Goal: Task Accomplishment & Management: Manage account settings

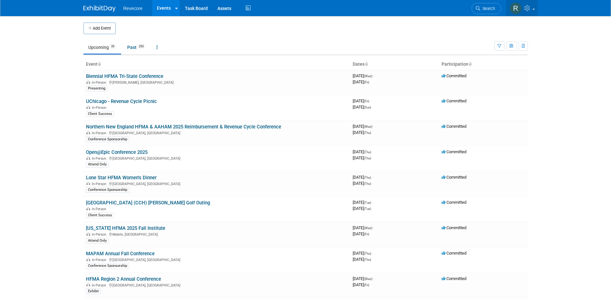
click at [533, 13] on link at bounding box center [522, 8] width 32 height 16
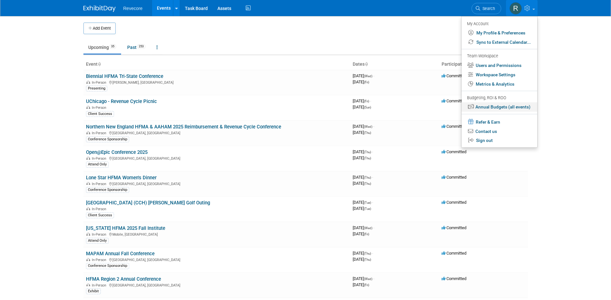
click at [519, 110] on link "Annual Budgets (all events)" at bounding box center [500, 106] width 76 height 9
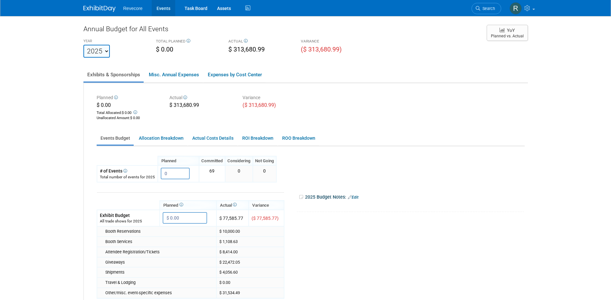
click at [163, 12] on link "Events" at bounding box center [164, 8] width 24 height 16
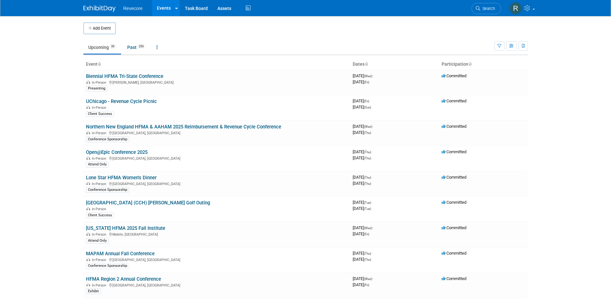
click at [54, 197] on body "Revecore Events Add Event Bulk Upload Events Shareable Event Boards Recently Vi…" at bounding box center [305, 150] width 611 height 300
click at [127, 227] on link "[US_STATE] HFMA 2025 Fall Institute" at bounding box center [125, 229] width 79 height 6
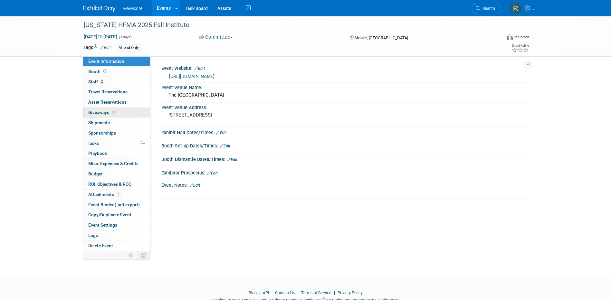
click at [130, 114] on link "1 Giveaways 1" at bounding box center [116, 113] width 67 height 10
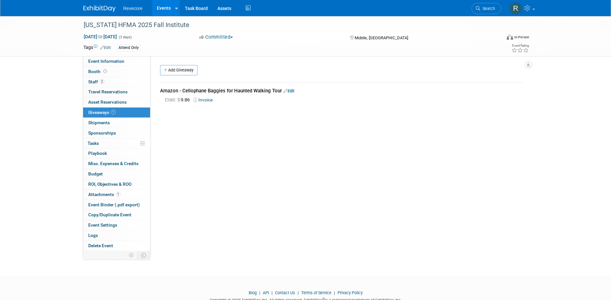
click at [293, 92] on link "Edit" at bounding box center [288, 91] width 11 height 5
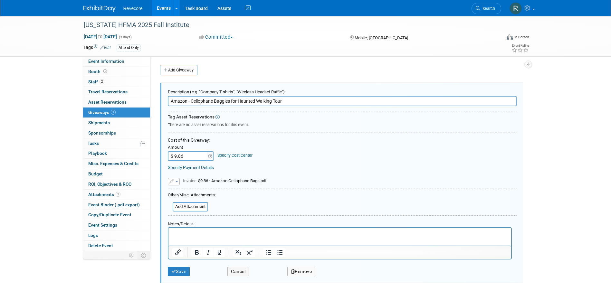
click at [178, 181] on button "button" at bounding box center [174, 181] width 12 height 7
click at [188, 191] on link "Replace with a new file" at bounding box center [200, 191] width 64 height 9
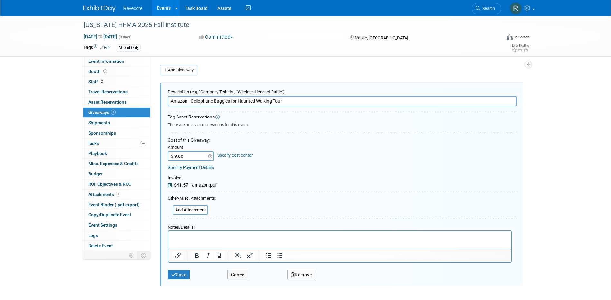
click at [186, 155] on input "$ 9.86" at bounding box center [188, 156] width 40 height 10
click at [181, 158] on input "$ 4,157" at bounding box center [188, 156] width 40 height 10
type input "$ 41.57"
click at [282, 180] on div "Replace with a new file Remove attachment Invoice: Invoice:" at bounding box center [342, 179] width 349 height 17
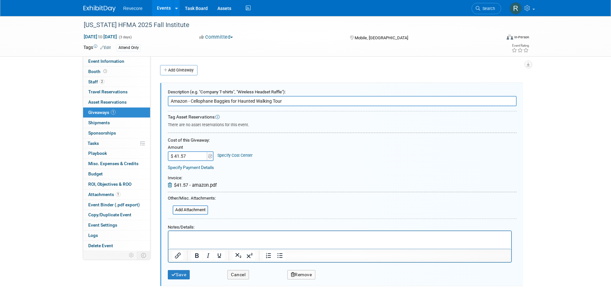
click at [231, 102] on input "Amazon - Cellophane Baggies for Haunted Walking Tour" at bounding box center [342, 101] width 349 height 10
type input "Amazon - Cellophane Baggies/Green Tissue Paper for Haunted Walking Tour"
click at [187, 273] on button "Save" at bounding box center [179, 274] width 22 height 9
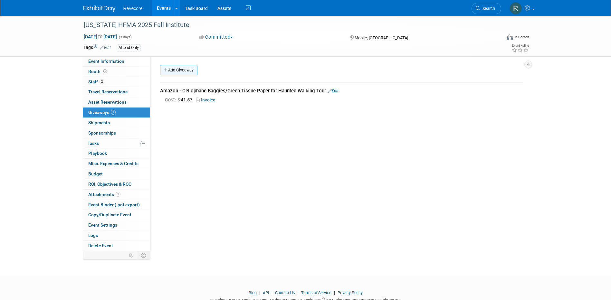
click at [192, 70] on link "Add Giveaway" at bounding box center [178, 70] width 37 height 10
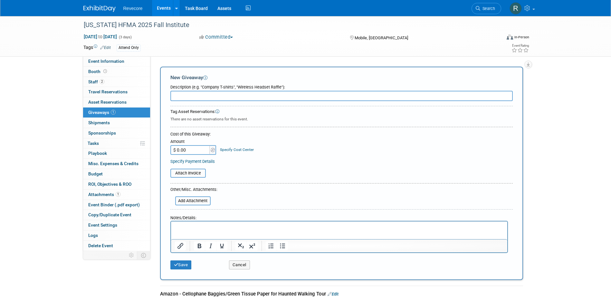
click at [217, 98] on input "text" at bounding box center [341, 96] width 342 height 10
paste input "Sam's Club - Assortment of Candy"
type input "Sam's Club - Assortment of Candy"
click at [198, 173] on input "file" at bounding box center [167, 173] width 77 height 8
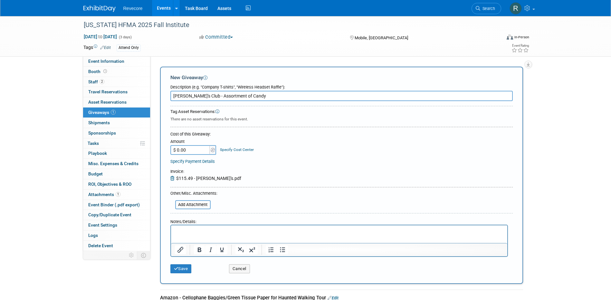
click at [190, 151] on input "$ 0.00" at bounding box center [190, 150] width 40 height 10
type input "$ 115.49"
click at [185, 272] on button "Save" at bounding box center [180, 268] width 21 height 9
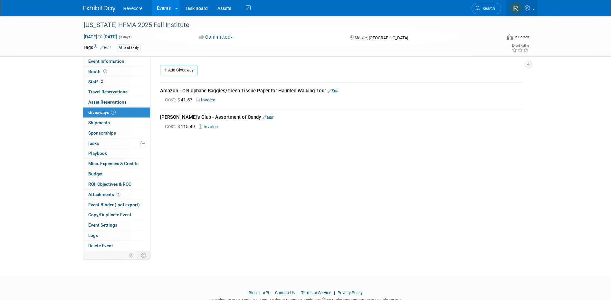
drag, startPoint x: 536, startPoint y: 10, endPoint x: 535, endPoint y: 18, distance: 8.5
click at [536, 10] on link at bounding box center [522, 8] width 32 height 16
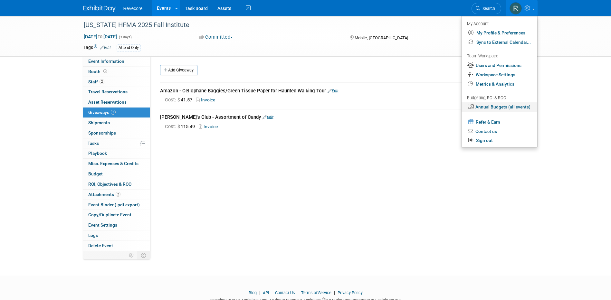
click at [522, 103] on link "Annual Budgets (all events)" at bounding box center [500, 106] width 76 height 9
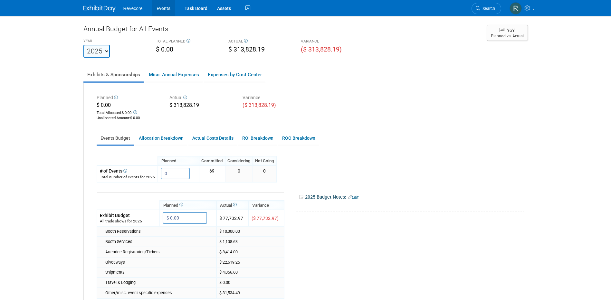
click at [171, 8] on link "Events" at bounding box center [164, 8] width 24 height 16
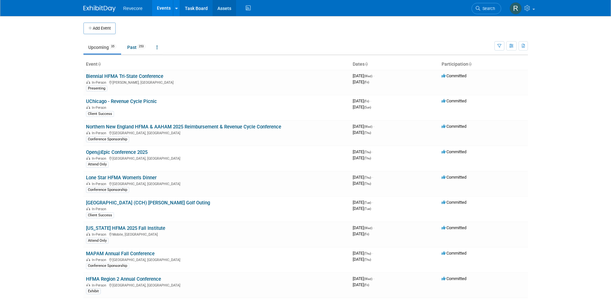
drag, startPoint x: 154, startPoint y: 6, endPoint x: 234, endPoint y: 10, distance: 80.0
click at [155, 6] on link "Events" at bounding box center [164, 8] width 24 height 16
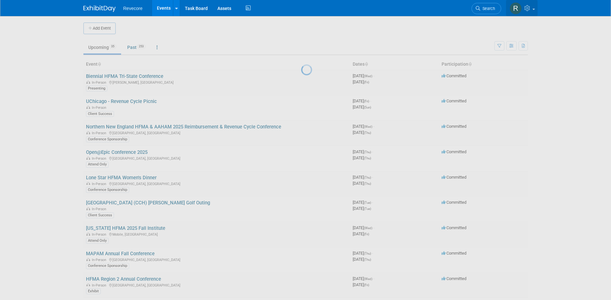
click at [521, 7] on img at bounding box center [516, 8] width 12 height 12
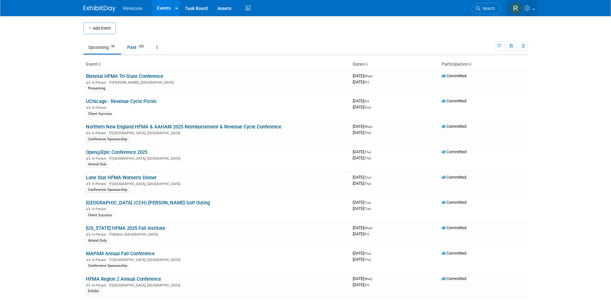
click at [534, 16] on link at bounding box center [522, 8] width 32 height 16
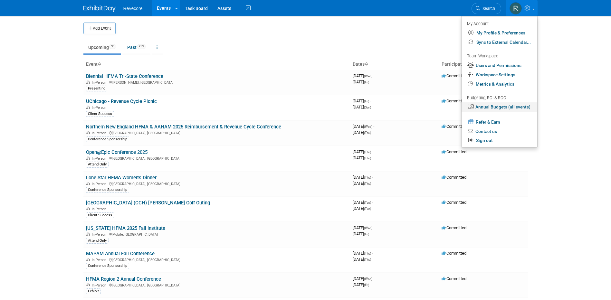
click at [524, 106] on link "Annual Budgets (all events)" at bounding box center [500, 106] width 76 height 9
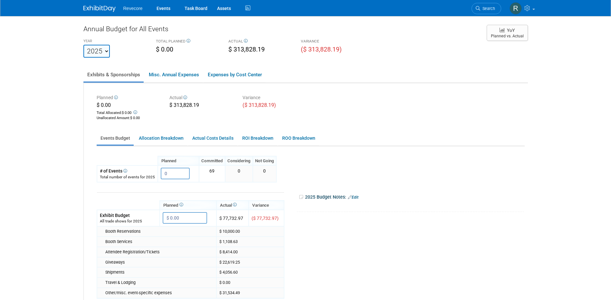
drag, startPoint x: 90, startPoint y: 198, endPoint x: 134, endPoint y: 120, distance: 89.6
click at [91, 198] on div "Planned $ 0.00 Total Allocated: $ 0.00 Unallocated Amount : $ 0.00 Actual $ 313…" at bounding box center [306, 233] width 444 height 301
drag, startPoint x: 167, startPoint y: 14, endPoint x: 165, endPoint y: 10, distance: 4.8
click at [167, 14] on link "Events" at bounding box center [164, 8] width 24 height 16
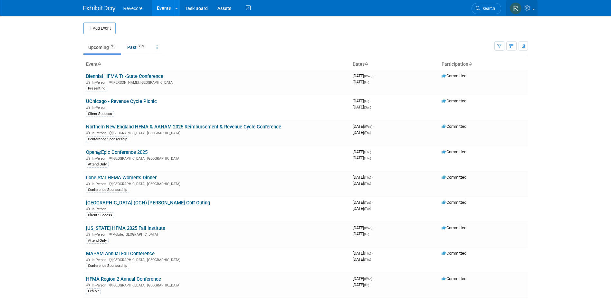
click at [532, 14] on link at bounding box center [522, 8] width 32 height 16
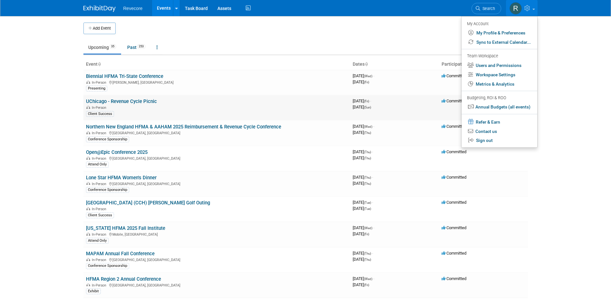
click at [512, 103] on ul "My Account My Profile & Preferences Sync to External Calendar... Team Workspace…" at bounding box center [499, 82] width 76 height 132
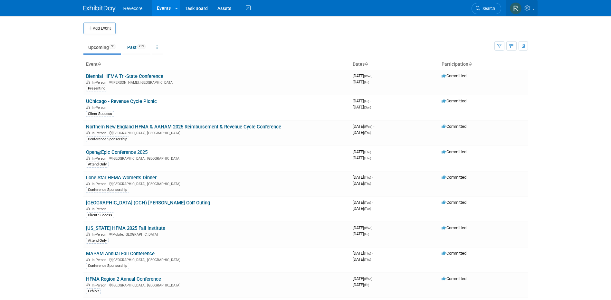
click at [529, 12] on link at bounding box center [522, 8] width 32 height 16
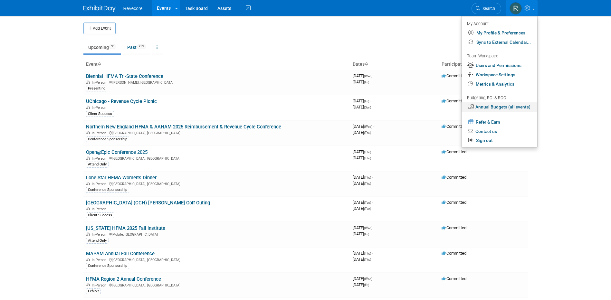
click at [521, 106] on link "Annual Budgets (all events)" at bounding box center [500, 106] width 76 height 9
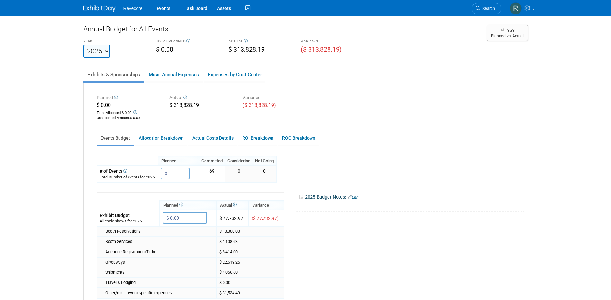
click at [401, 116] on div "Planned $ 0.00 Total Allocated: $ 0.00 Unallocated Amount : $ 0.00 Actual $ 313…" at bounding box center [311, 107] width 438 height 29
click at [163, 137] on link "Allocation Breakdown" at bounding box center [161, 138] width 52 height 13
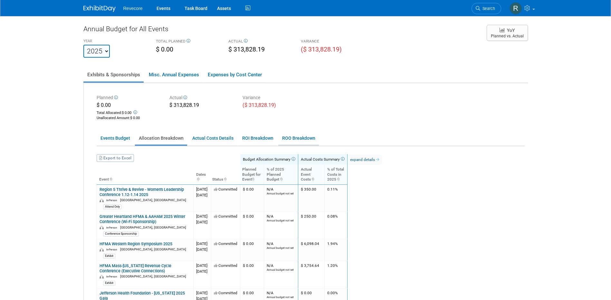
click at [298, 139] on link "ROO Breakdown" at bounding box center [298, 138] width 41 height 13
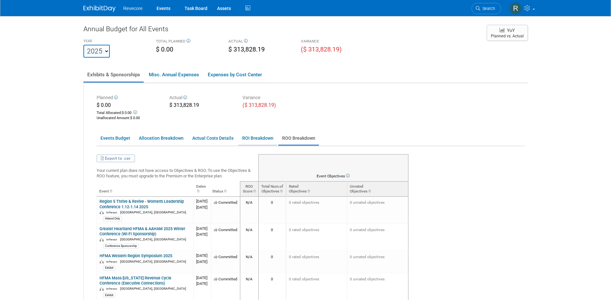
click at [248, 138] on link "ROI Breakdown" at bounding box center [257, 138] width 39 height 13
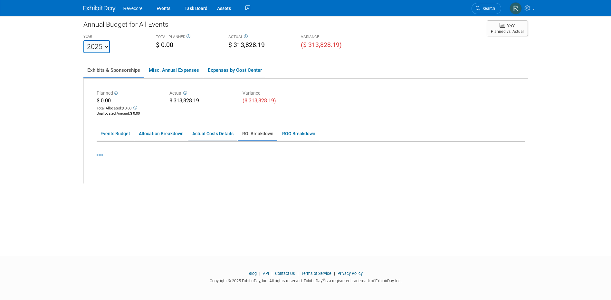
scroll to position [6, 0]
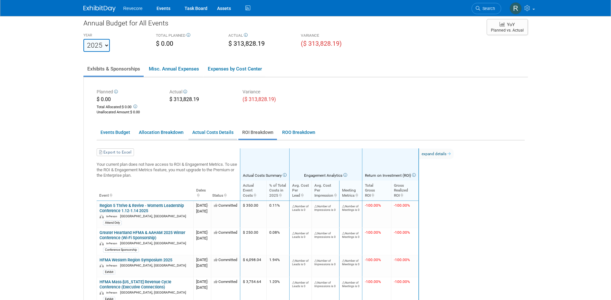
click at [215, 129] on link "Actual Costs Details" at bounding box center [212, 132] width 49 height 13
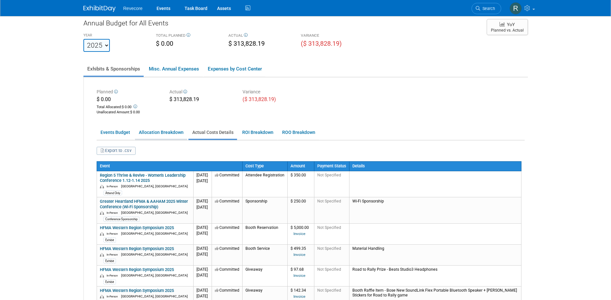
click at [153, 134] on link "Allocation Breakdown" at bounding box center [161, 132] width 52 height 13
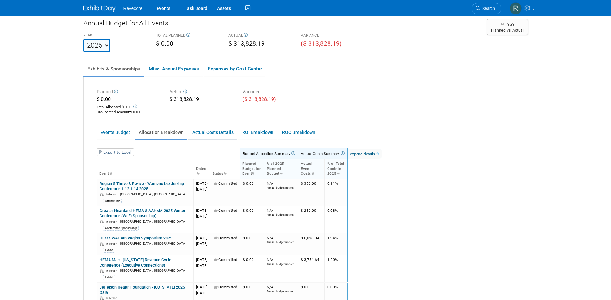
click at [223, 135] on link "Actual Costs Details" at bounding box center [212, 132] width 49 height 13
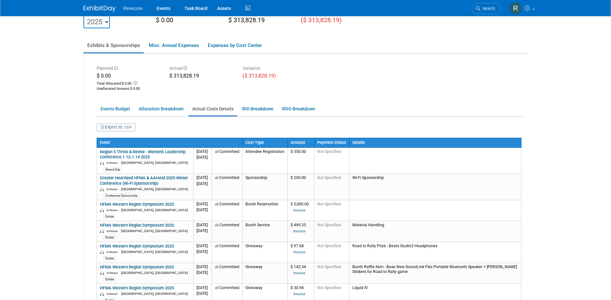
scroll to position [0, 0]
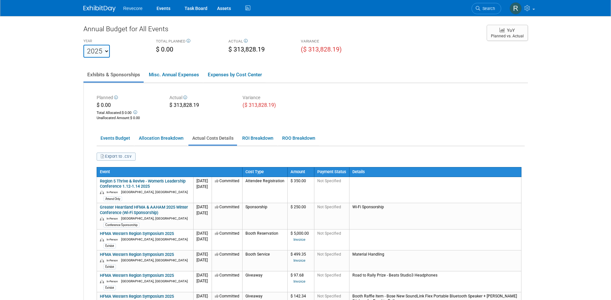
click at [123, 156] on button "Export to .csv" at bounding box center [116, 157] width 39 height 8
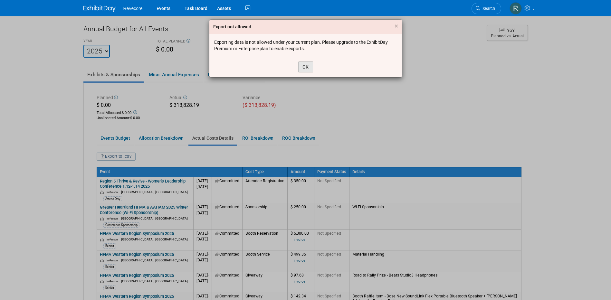
click at [309, 65] on button "OK" at bounding box center [305, 67] width 15 height 11
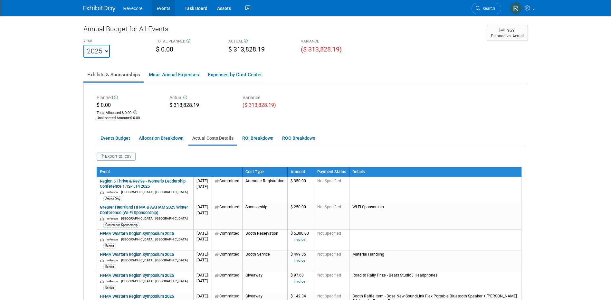
drag, startPoint x: 162, startPoint y: 5, endPoint x: 159, endPoint y: 2, distance: 3.4
click at [162, 5] on link "Events" at bounding box center [164, 8] width 24 height 16
